Goal: Transaction & Acquisition: Book appointment/travel/reservation

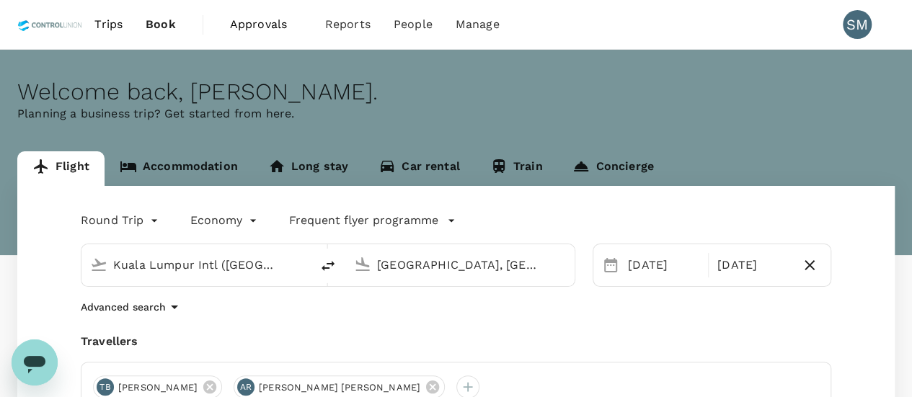
type input "Kuala Lumpur Intl ([GEOGRAPHIC_DATA])"
type input "[GEOGRAPHIC_DATA], [GEOGRAPHIC_DATA] (any)"
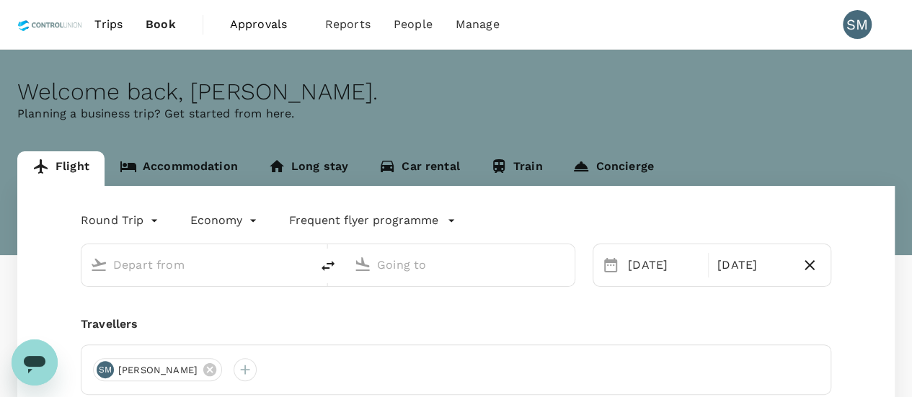
type input "Kuala Lumpur Intl ([GEOGRAPHIC_DATA])"
type input "[GEOGRAPHIC_DATA], [GEOGRAPHIC_DATA] (any)"
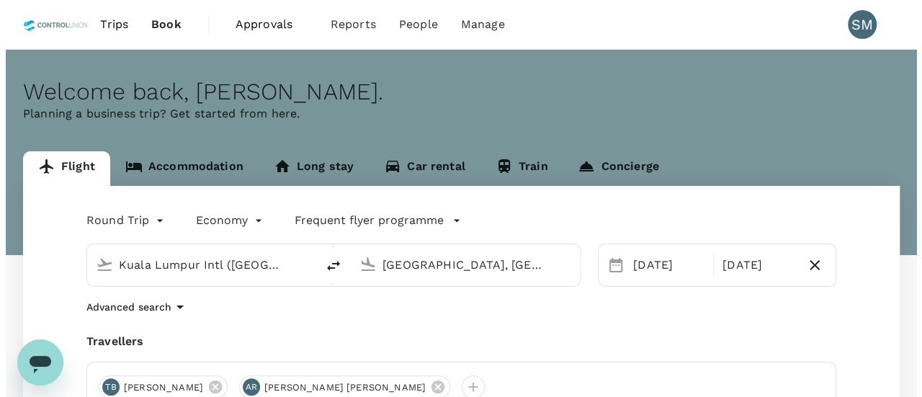
scroll to position [144, 0]
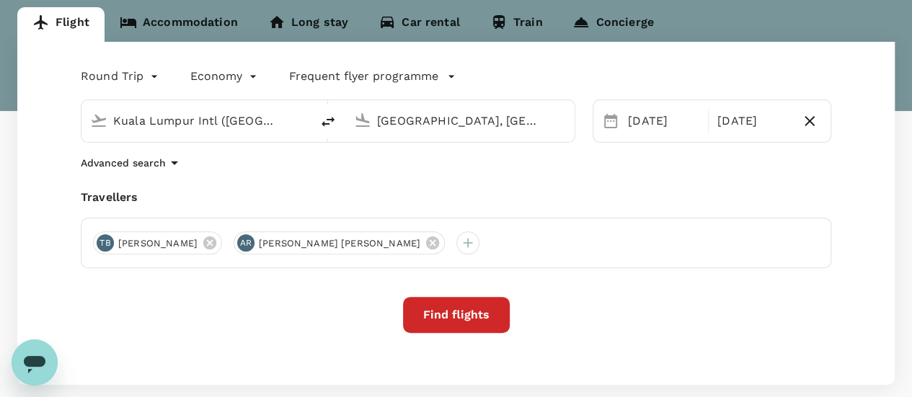
click at [208, 124] on input "Kuala Lumpur Intl ([GEOGRAPHIC_DATA])" at bounding box center [196, 121] width 167 height 22
click at [216, 246] on icon at bounding box center [209, 242] width 13 height 13
click at [458, 316] on button "Find flights" at bounding box center [456, 315] width 107 height 36
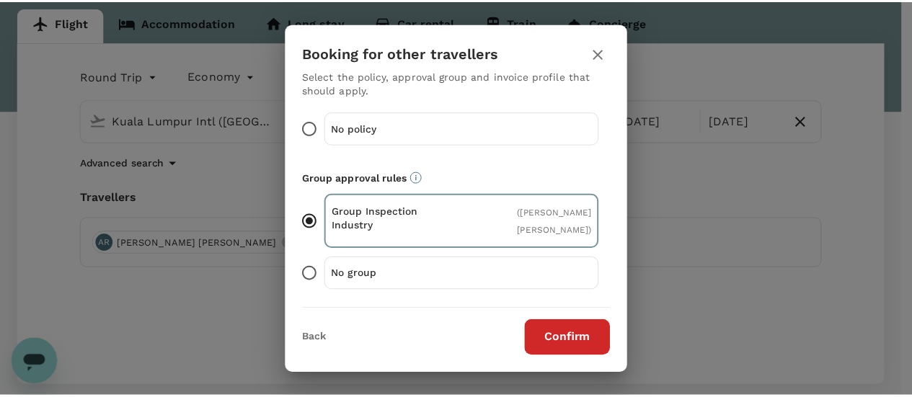
scroll to position [187, 0]
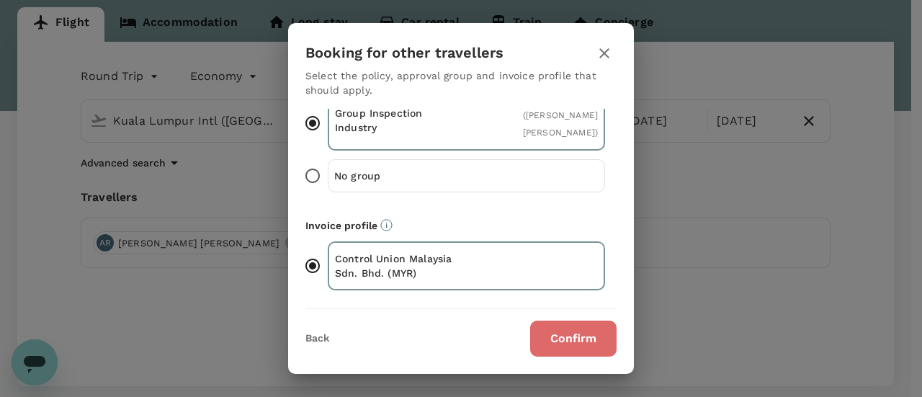
click at [566, 331] on button "Confirm" at bounding box center [573, 339] width 86 height 36
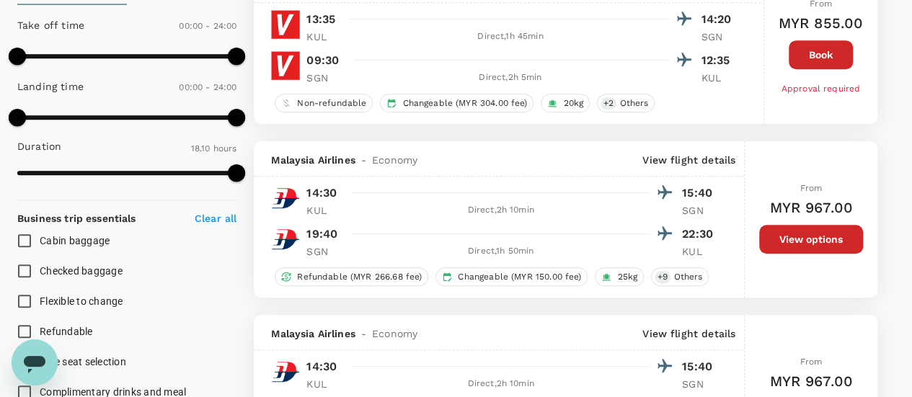
scroll to position [504, 0]
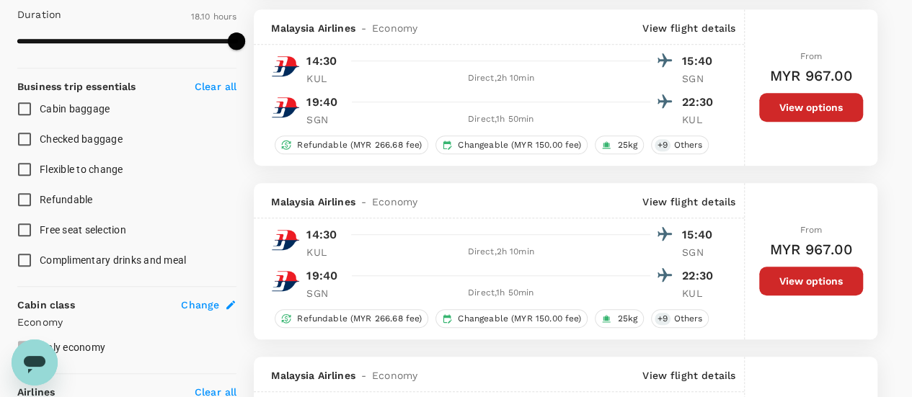
type input "1615"
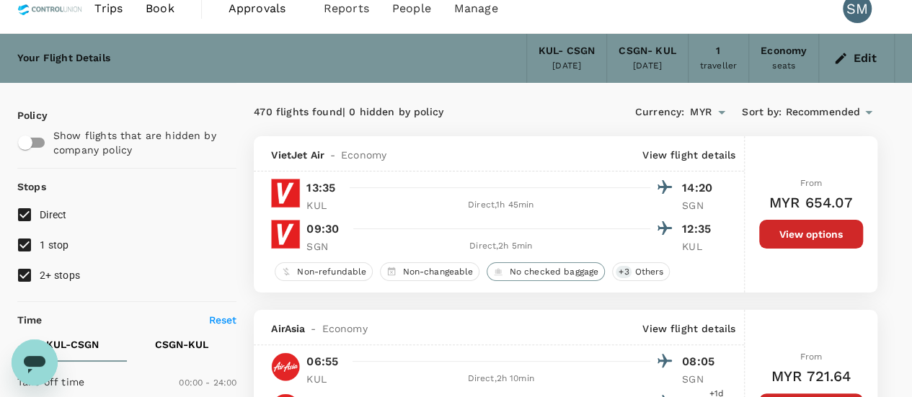
scroll to position [0, 0]
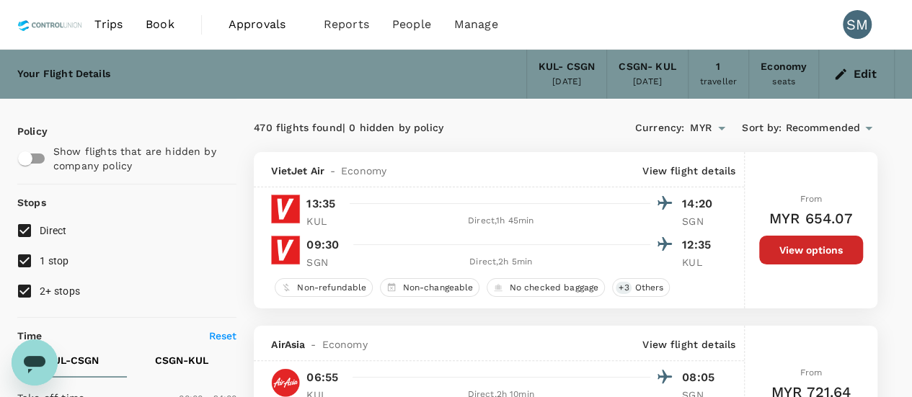
click at [324, 209] on p "13:35" at bounding box center [320, 203] width 29 height 17
click at [365, 170] on span "Economy" at bounding box center [363, 171] width 45 height 14
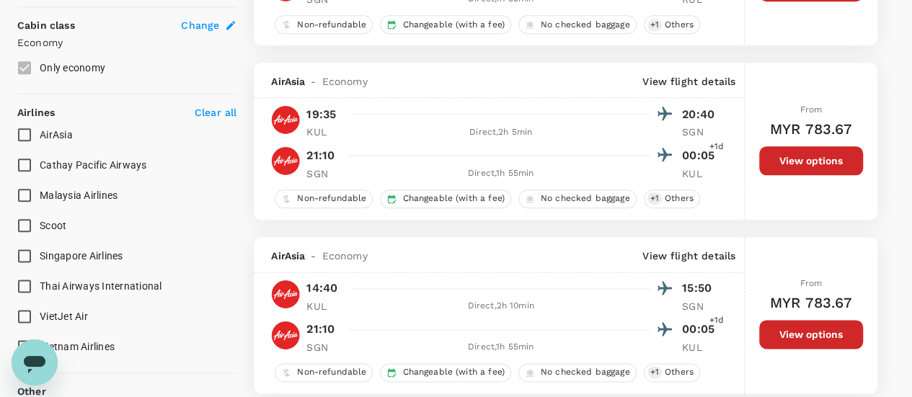
scroll to position [865, 0]
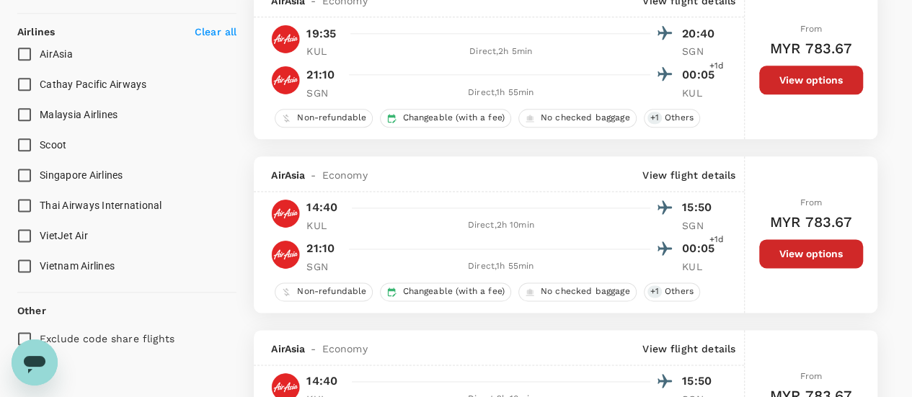
click at [793, 254] on button "View options" at bounding box center [811, 253] width 104 height 29
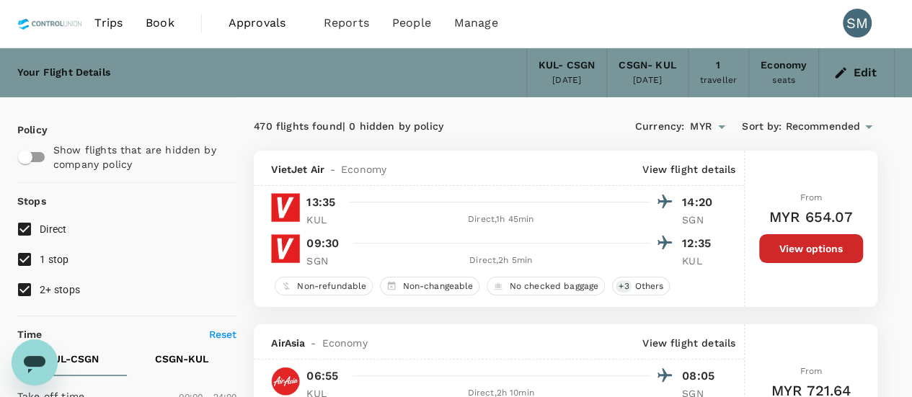
scroll to position [0, 0]
